Goal: Find specific page/section: Find specific page/section

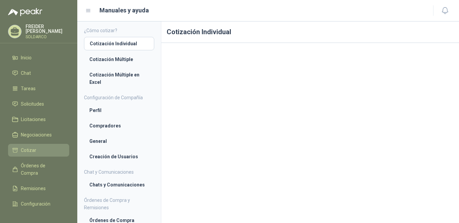
click at [29, 150] on span "Cotizar" at bounding box center [28, 150] width 15 height 7
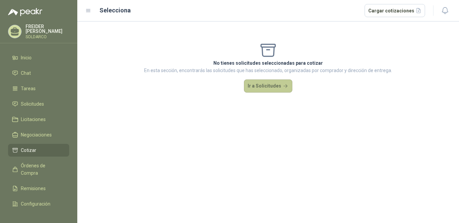
click at [269, 88] on button "Ir a Solicitudes" at bounding box center [268, 86] width 48 height 13
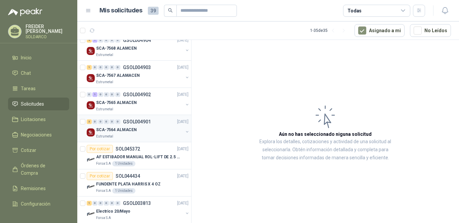
scroll to position [101, 0]
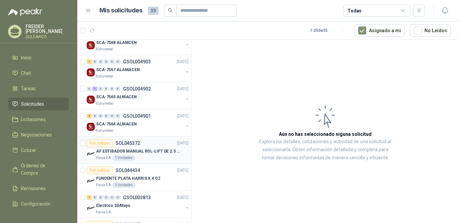
click at [119, 152] on p "AF ESTIBADOR MANUAL ROL-LIFT DE 2.5 TON" at bounding box center [138, 152] width 84 height 6
